Goal: Information Seeking & Learning: Learn about a topic

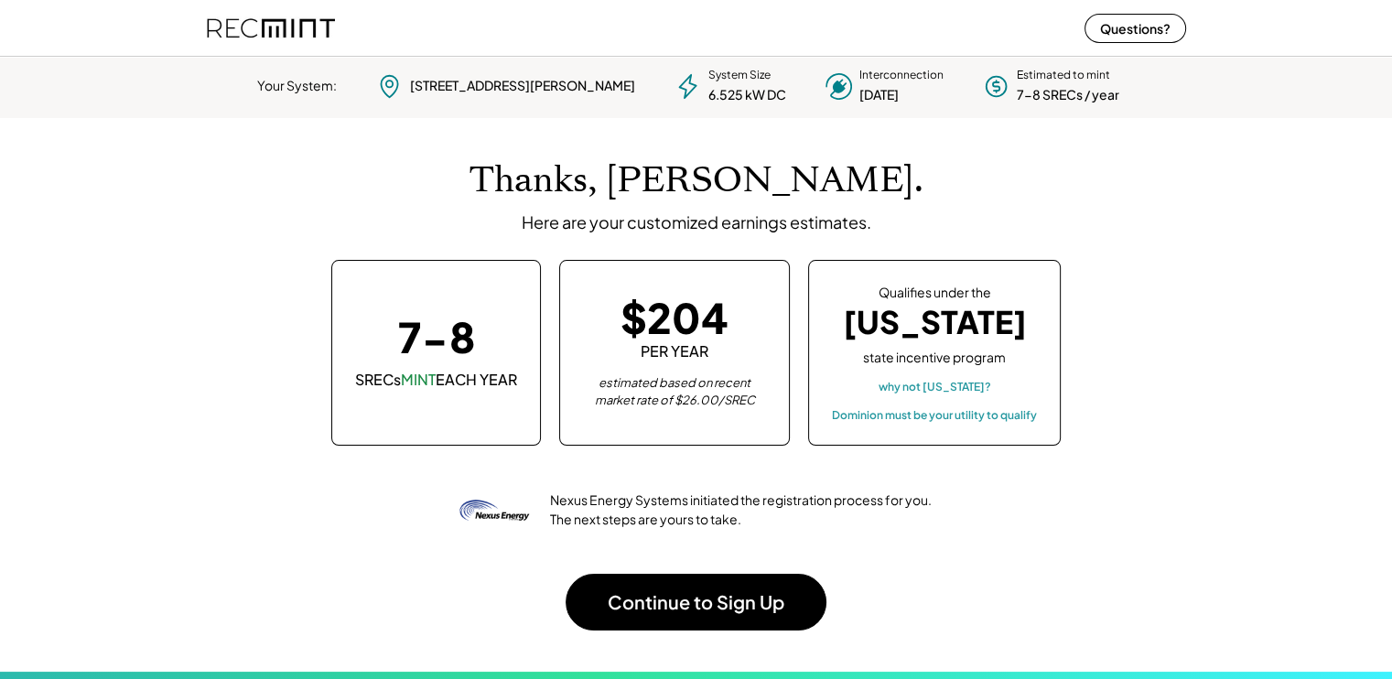
scroll to position [257, 511]
click at [926, 384] on div "why not [US_STATE]?" at bounding box center [935, 387] width 113 height 15
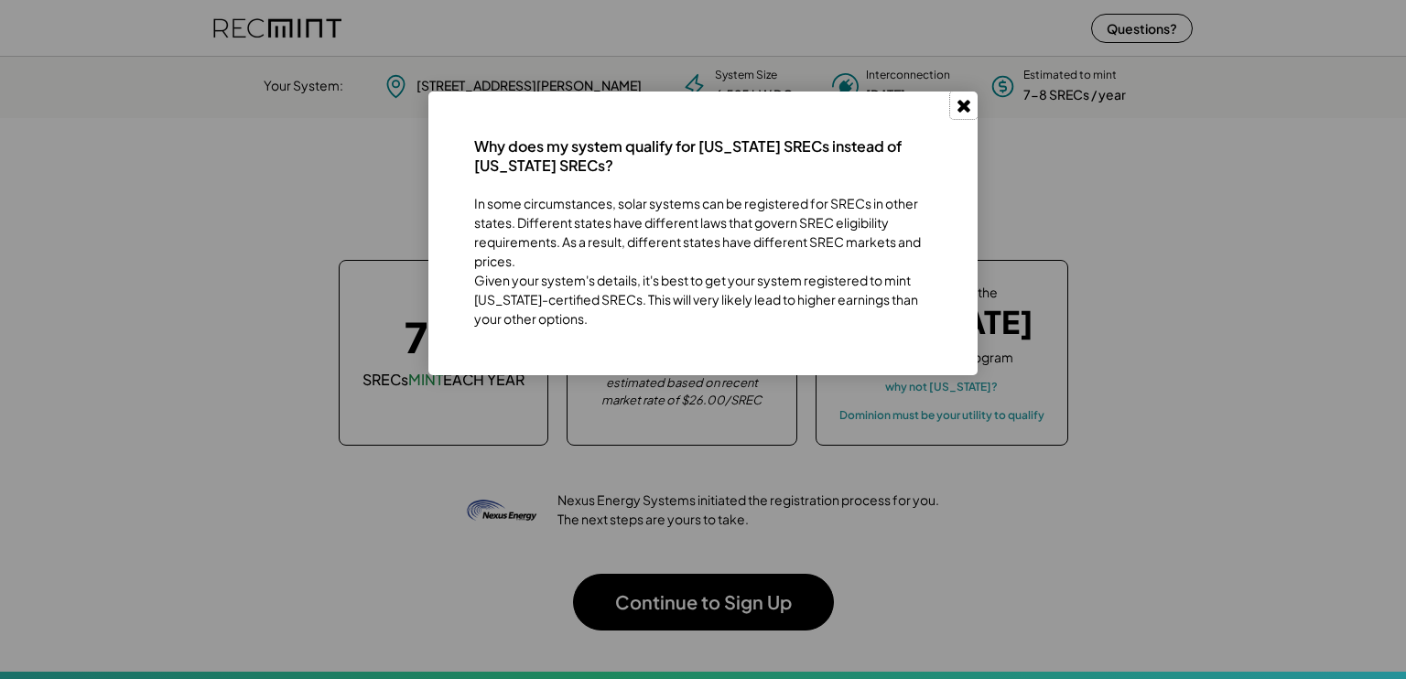
click at [963, 108] on use at bounding box center [964, 106] width 13 height 13
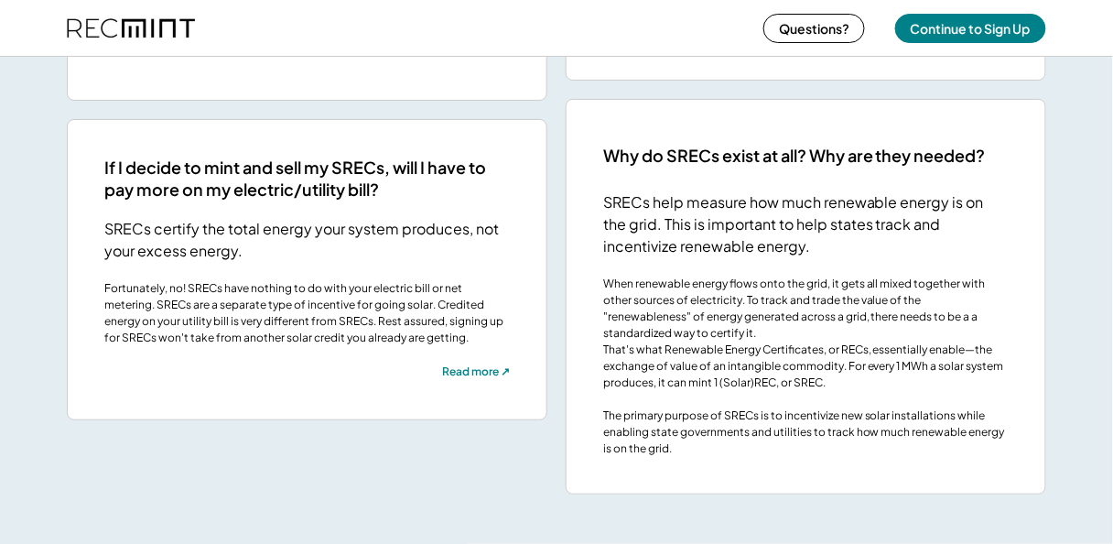
scroll to position [258, 511]
drag, startPoint x: 1329, startPoint y: 17, endPoint x: 36, endPoint y: 278, distance: 1319.6
click at [36, 278] on div "Here are the most common questions we get. We'll be the first to admit it: SREC…" at bounding box center [556, 41] width 1113 height 1054
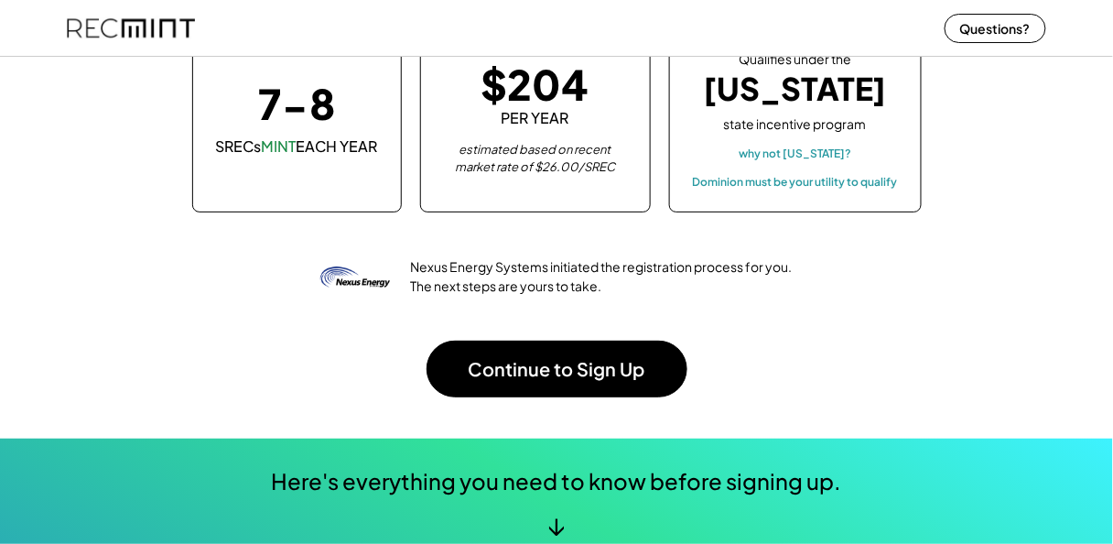
scroll to position [0, 0]
